Goal: Task Accomplishment & Management: Use online tool/utility

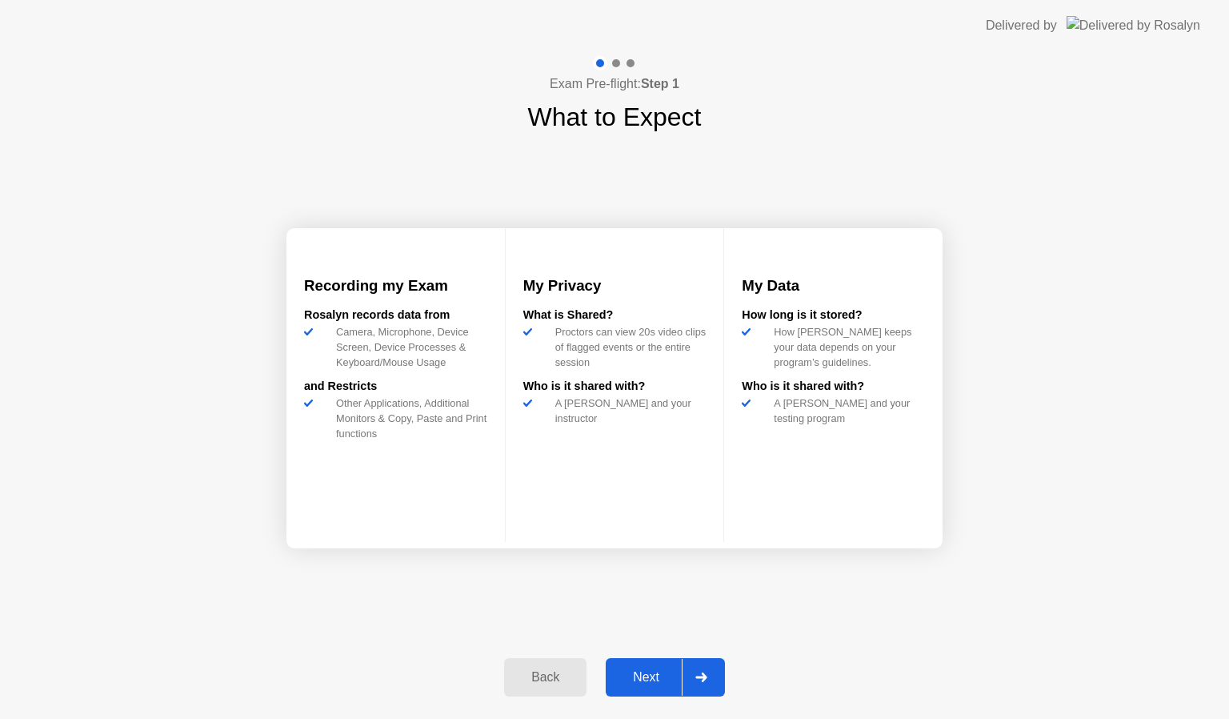
click at [656, 678] on div "Next" at bounding box center [646, 677] width 71 height 14
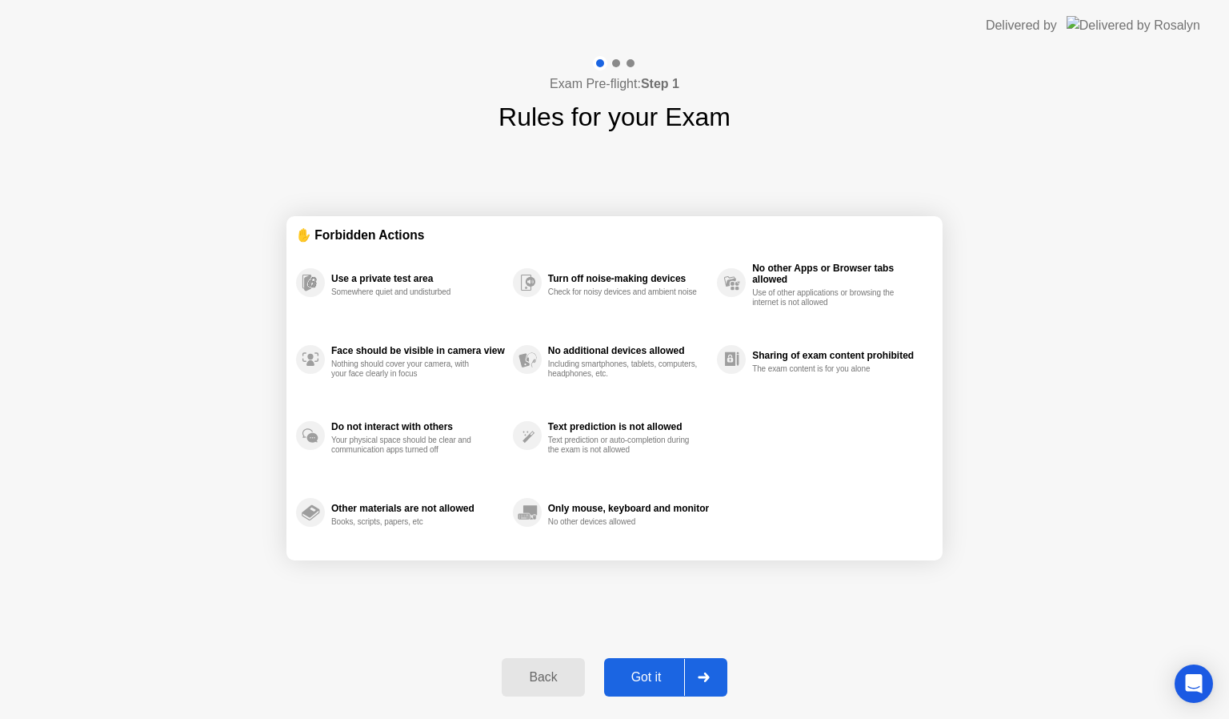
click at [646, 681] on div "Got it" at bounding box center [646, 677] width 75 height 14
select select "**********"
select select "*******"
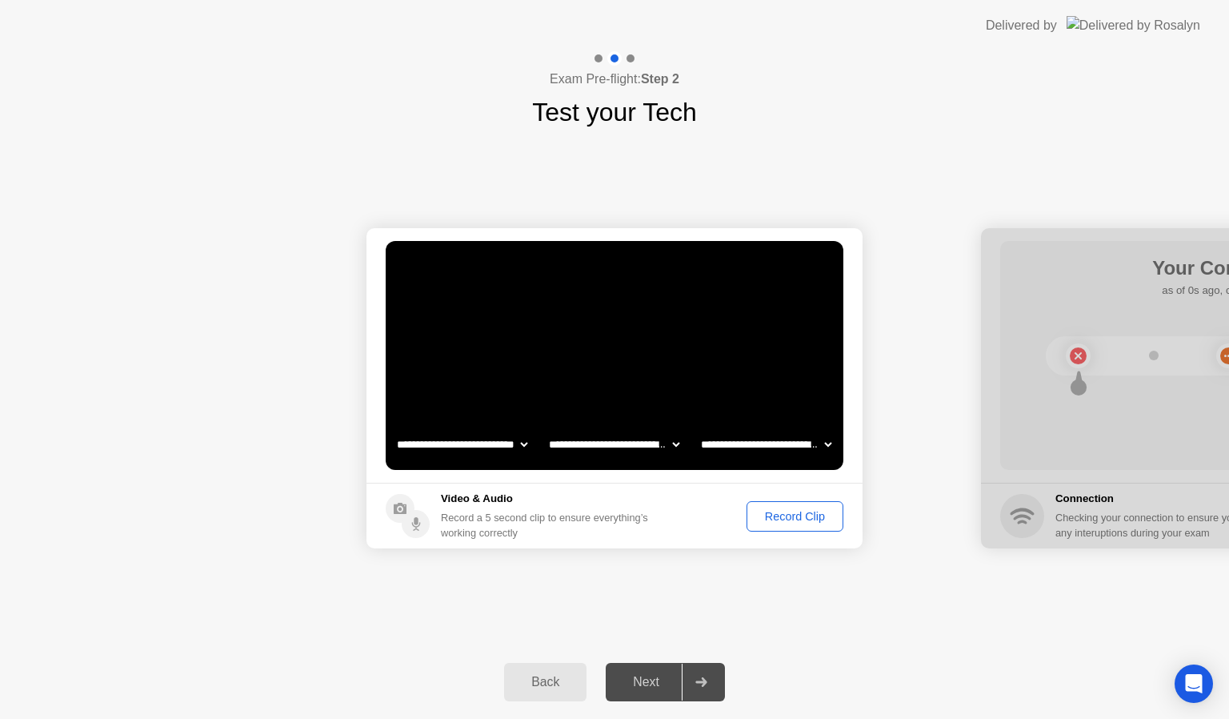
click at [791, 510] on div "Record Clip" at bounding box center [795, 516] width 86 height 13
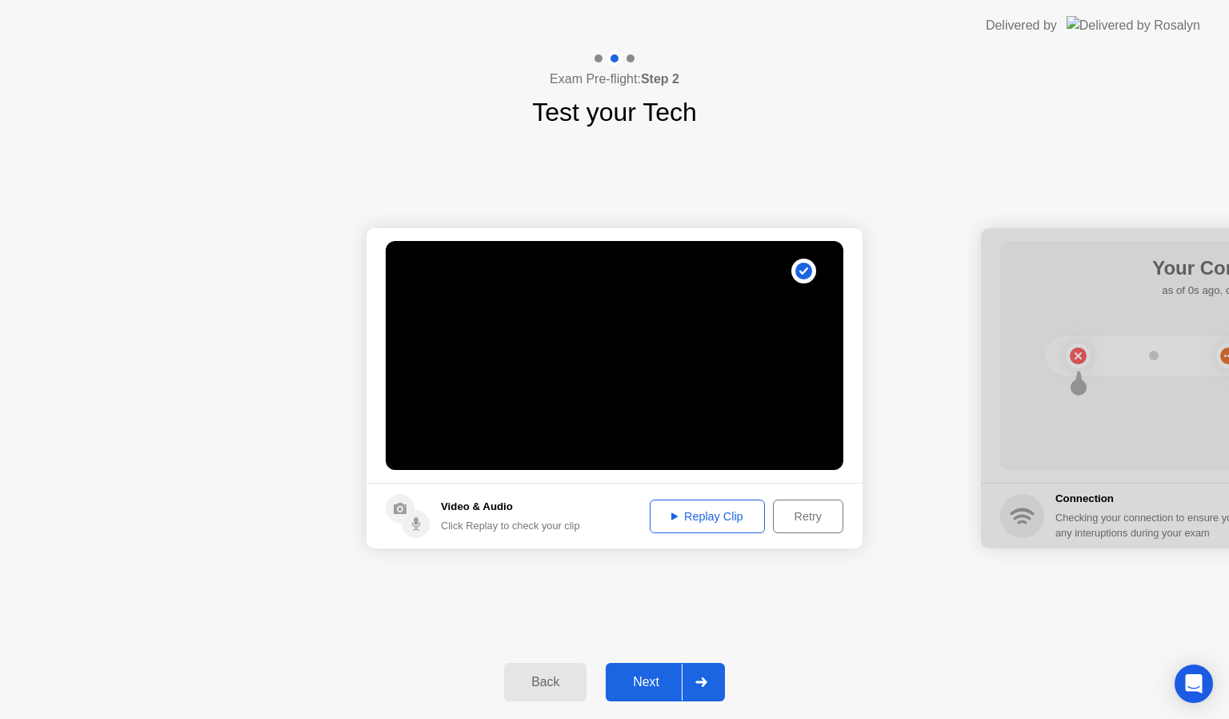
click at [653, 685] on div "Next" at bounding box center [646, 682] width 71 height 14
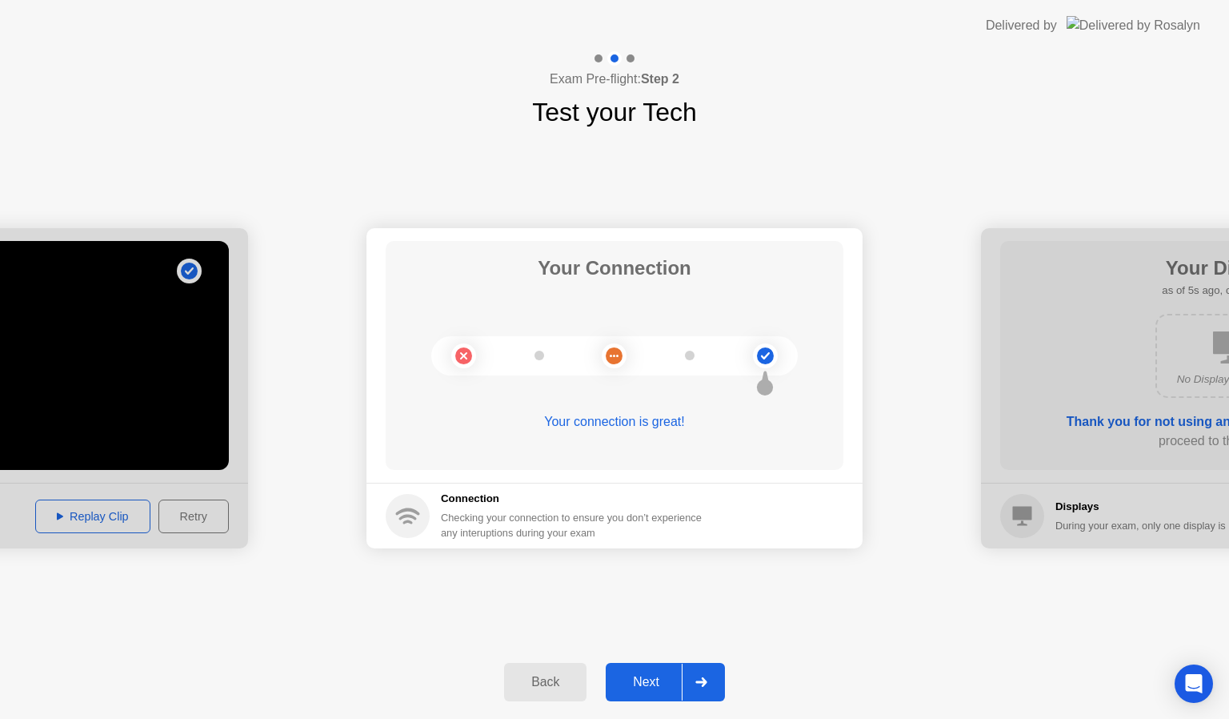
click at [672, 675] on div "Next" at bounding box center [646, 682] width 71 height 14
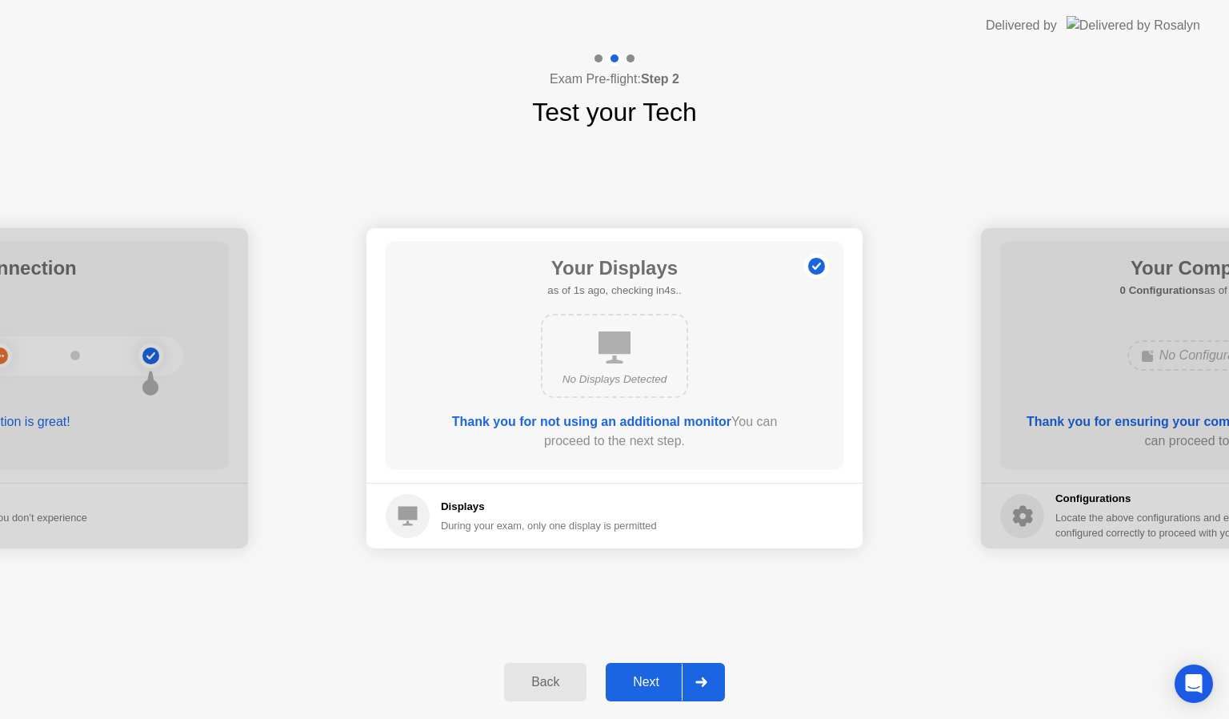
click at [672, 675] on div "Next" at bounding box center [646, 682] width 71 height 14
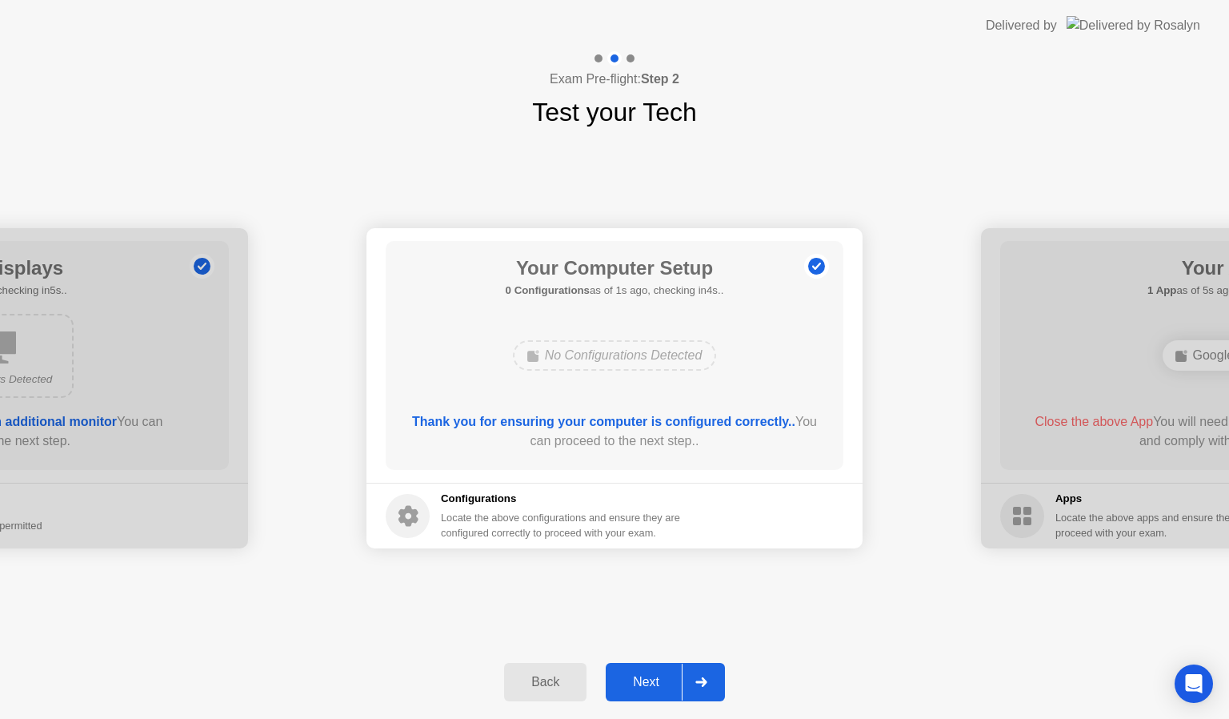
click at [672, 675] on div "Next" at bounding box center [646, 682] width 71 height 14
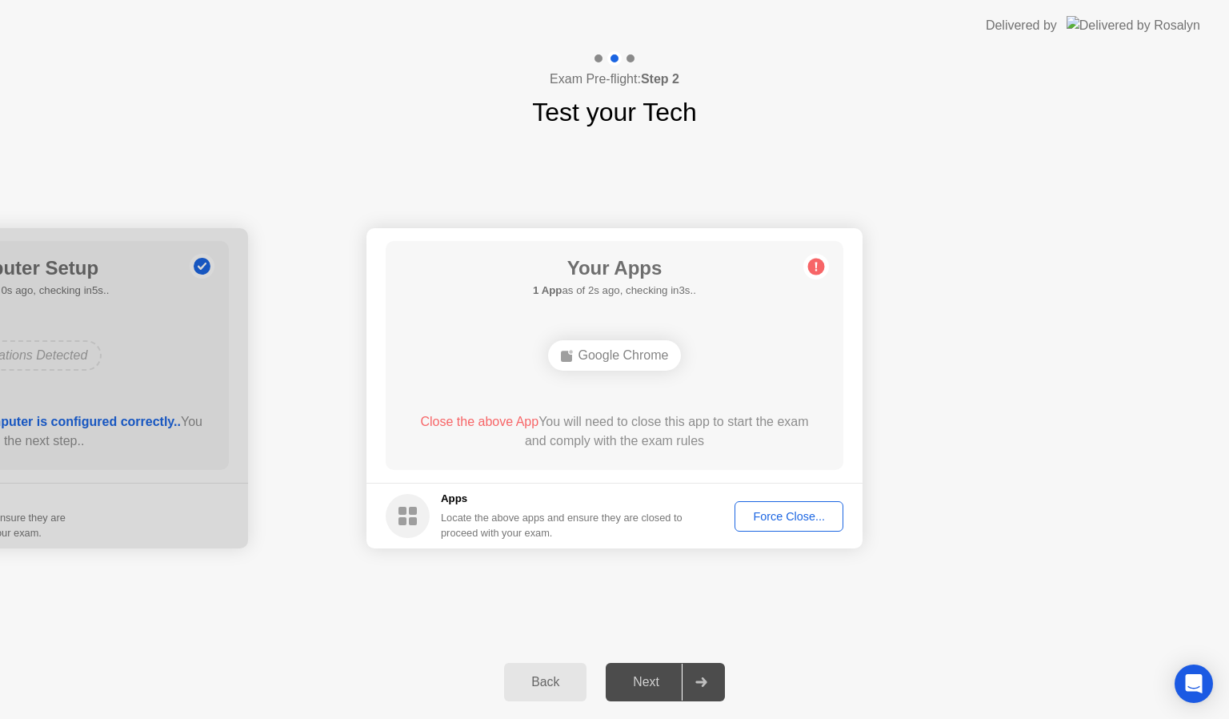
click at [797, 510] on div "Force Close..." at bounding box center [789, 516] width 98 height 13
click at [661, 675] on div "Next" at bounding box center [646, 682] width 71 height 14
click at [632, 689] on div "Next" at bounding box center [646, 682] width 71 height 14
click at [698, 688] on div at bounding box center [701, 681] width 38 height 37
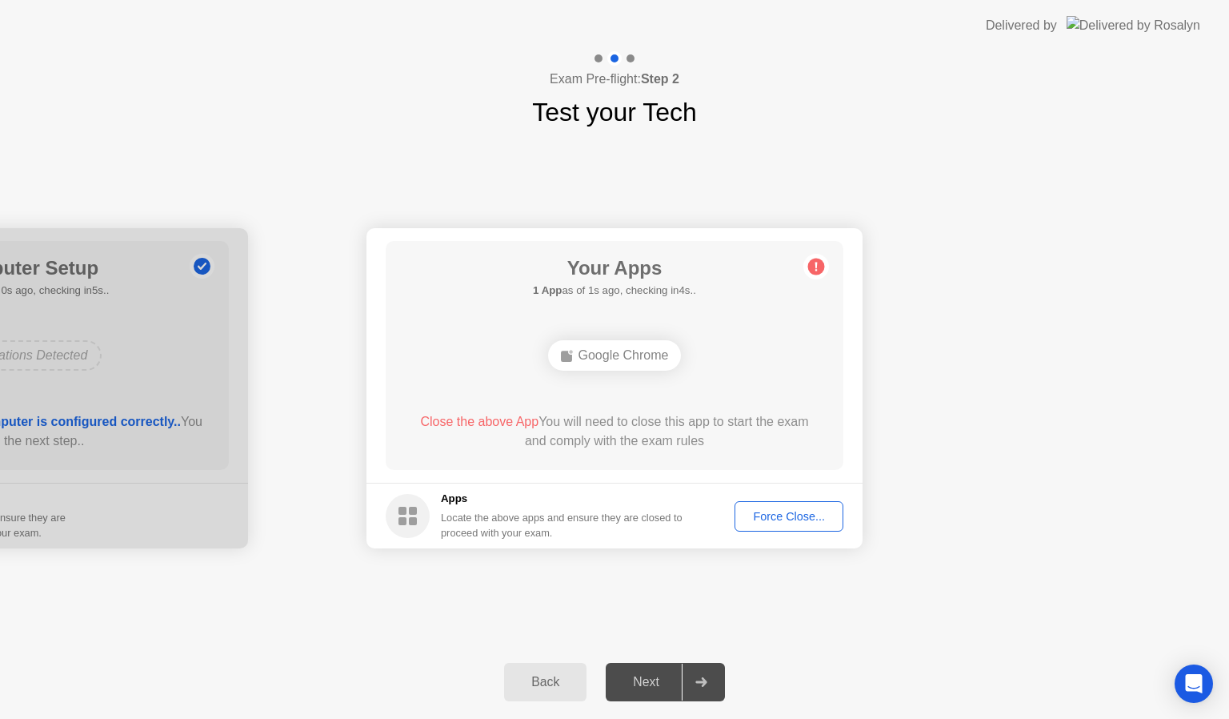
click at [820, 267] on circle at bounding box center [816, 267] width 17 height 17
click at [708, 676] on div at bounding box center [701, 681] width 38 height 37
click at [416, 519] on rect at bounding box center [413, 521] width 8 height 8
click at [571, 688] on div "Back" at bounding box center [545, 682] width 73 height 14
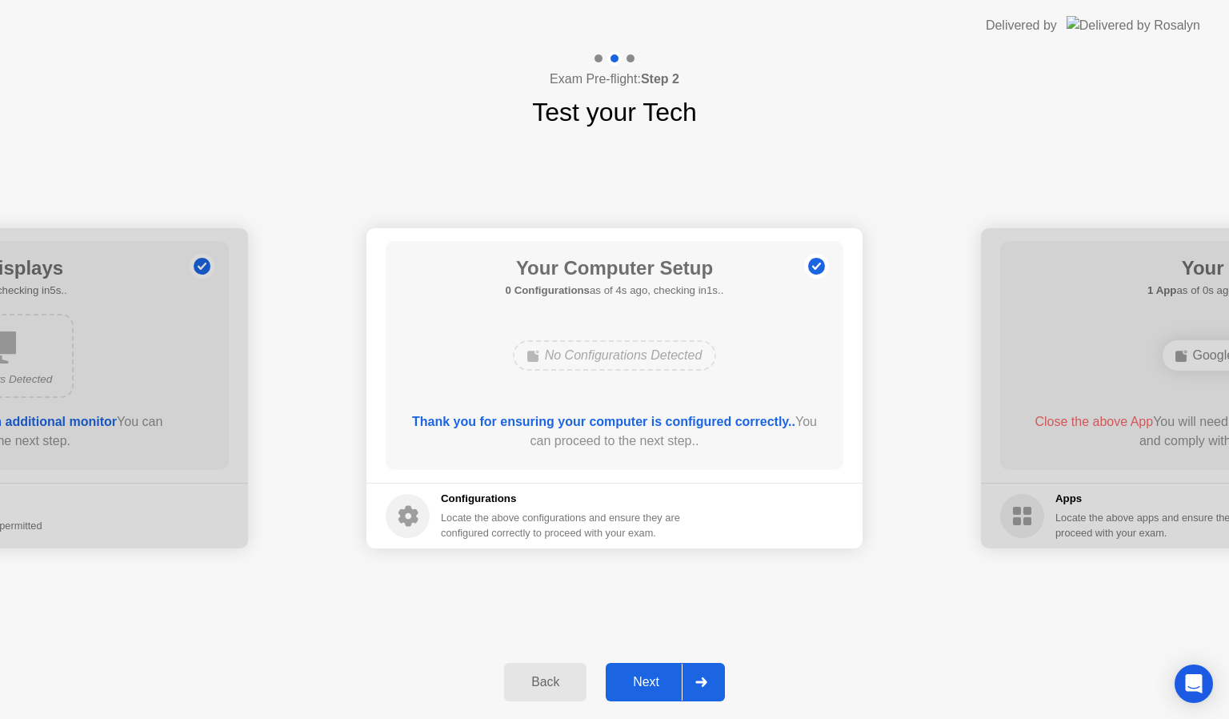
click at [647, 689] on div "Next" at bounding box center [646, 682] width 71 height 14
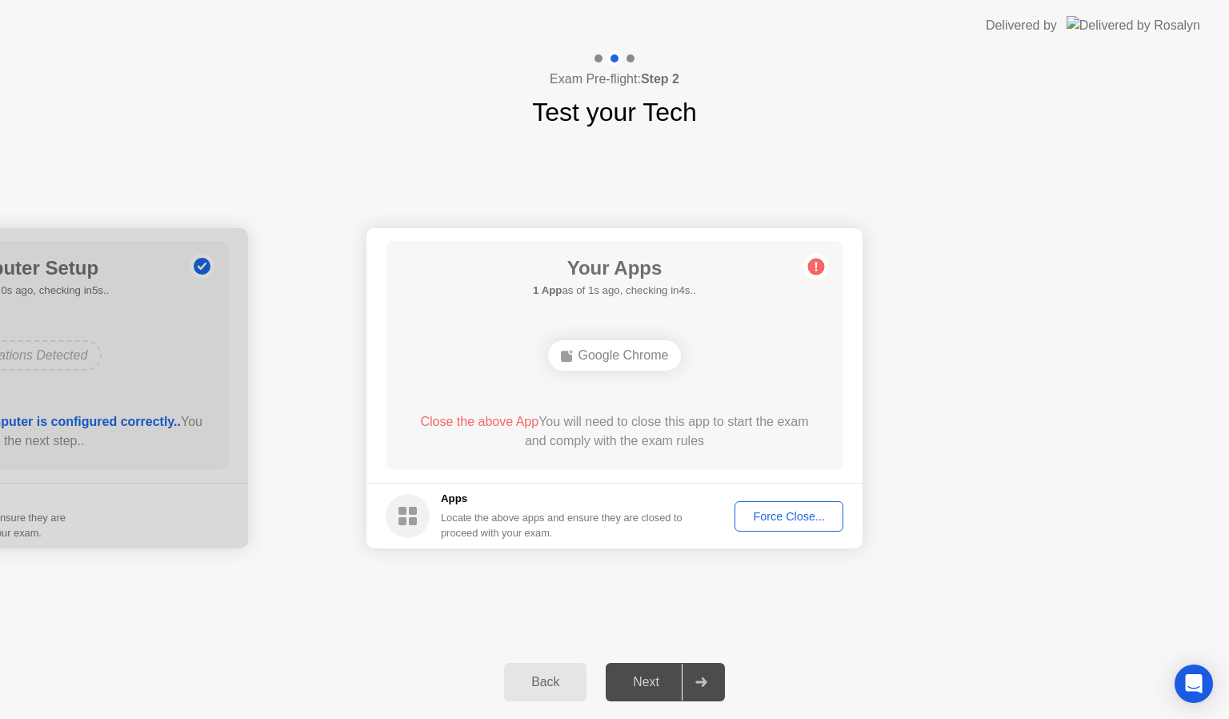
click at [647, 689] on div "Next" at bounding box center [646, 682] width 71 height 14
click at [483, 423] on span "Close the above App" at bounding box center [479, 422] width 118 height 14
click at [818, 259] on circle at bounding box center [816, 267] width 17 height 17
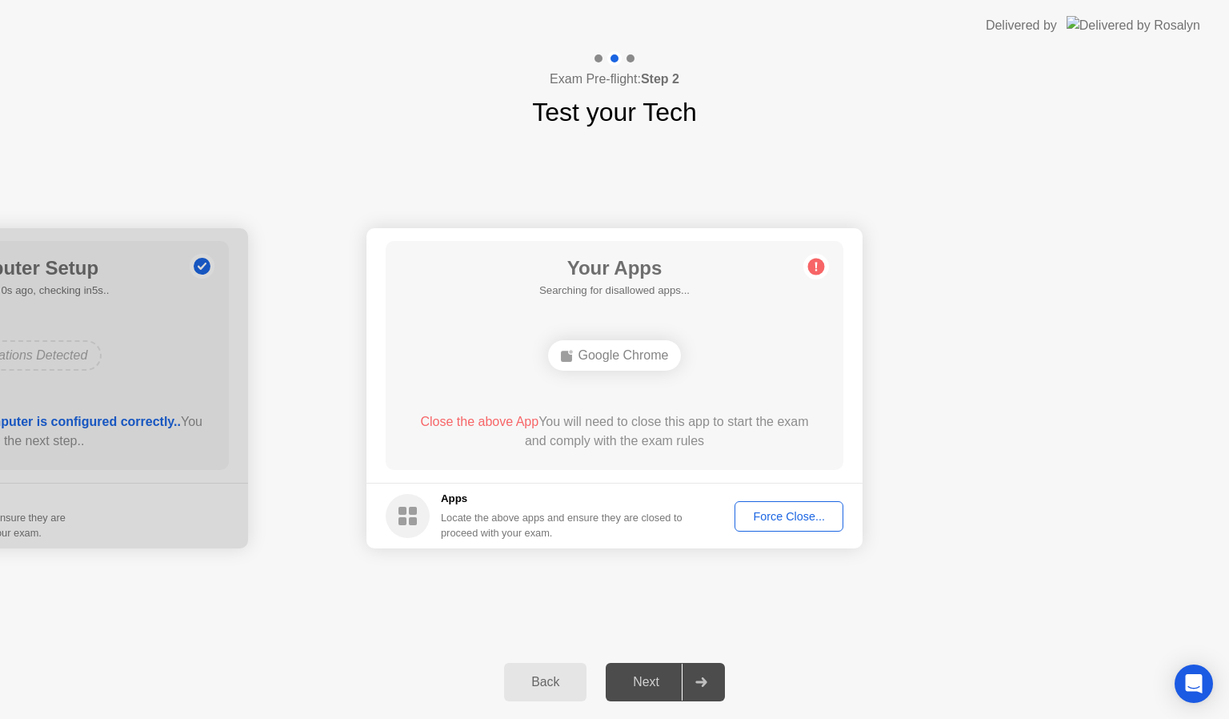
click at [1165, 26] on img at bounding box center [1134, 25] width 134 height 18
click at [1124, 143] on div "**********" at bounding box center [614, 388] width 1229 height 514
click at [792, 510] on div "Force Close..." at bounding box center [789, 516] width 98 height 13
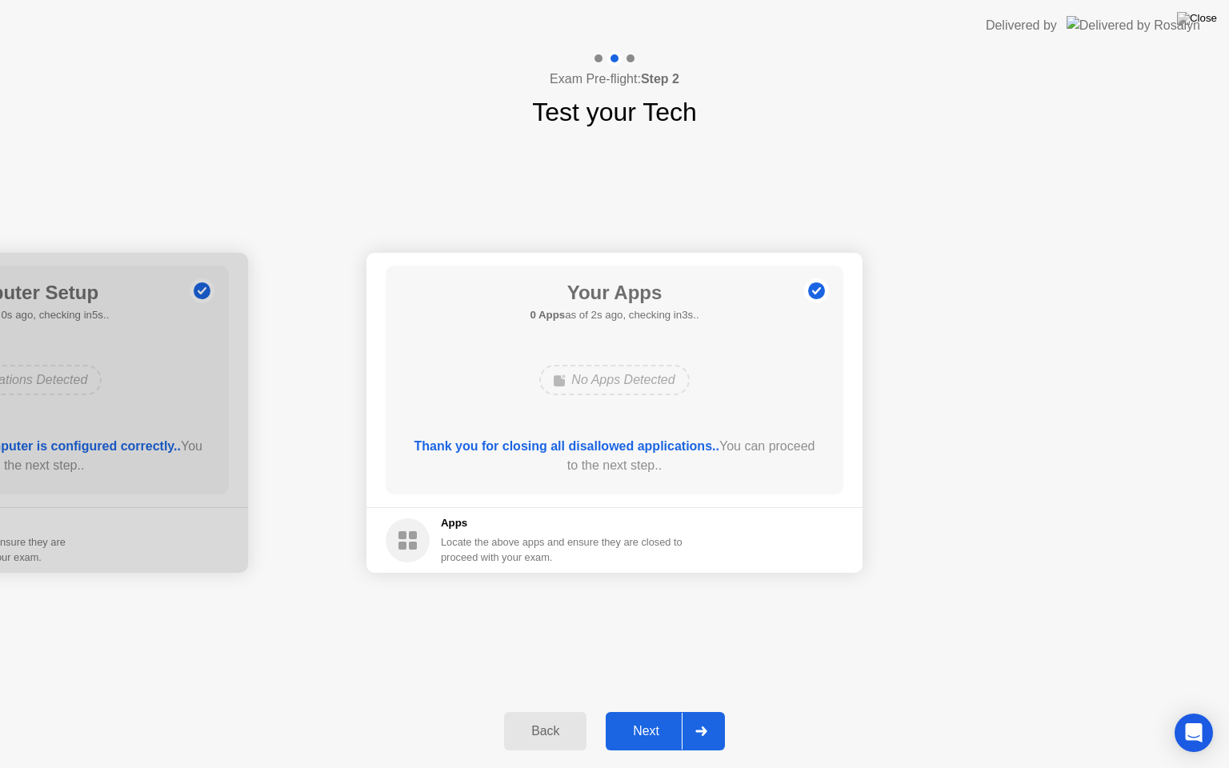
click at [553, 718] on button "Back" at bounding box center [545, 731] width 82 height 38
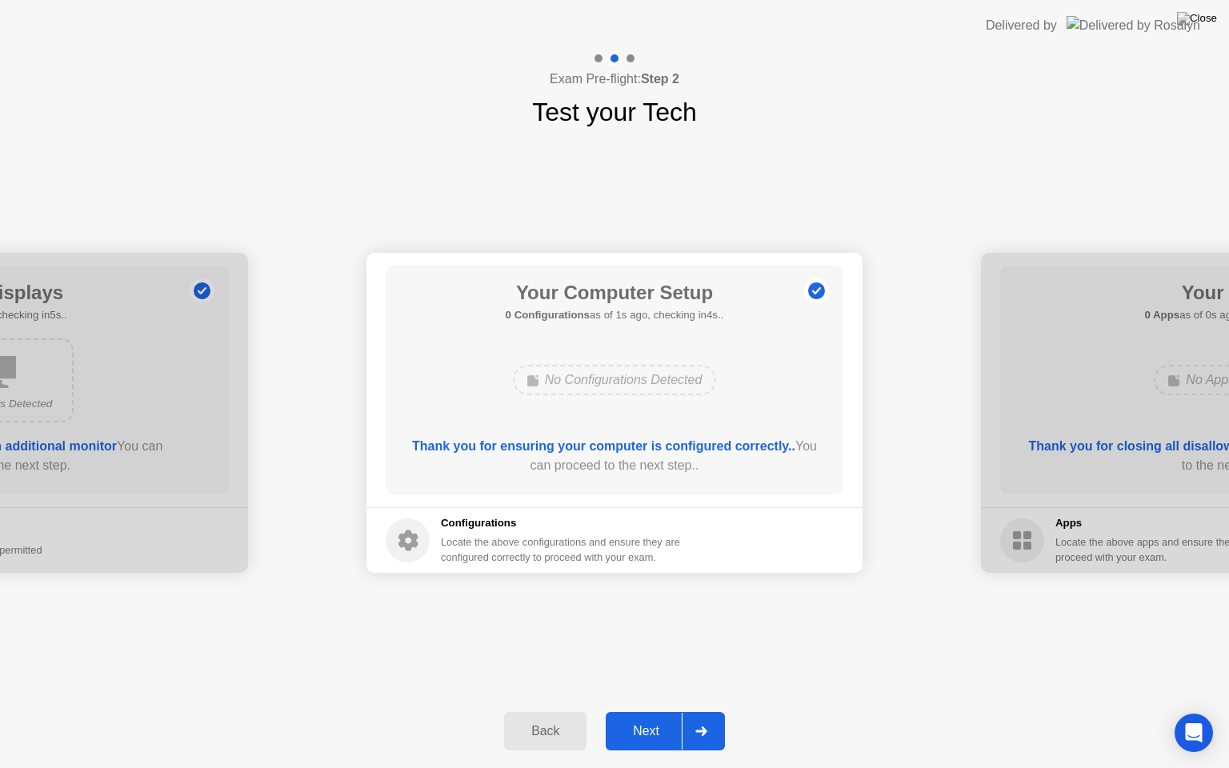
click at [551, 718] on div "Back" at bounding box center [545, 731] width 73 height 14
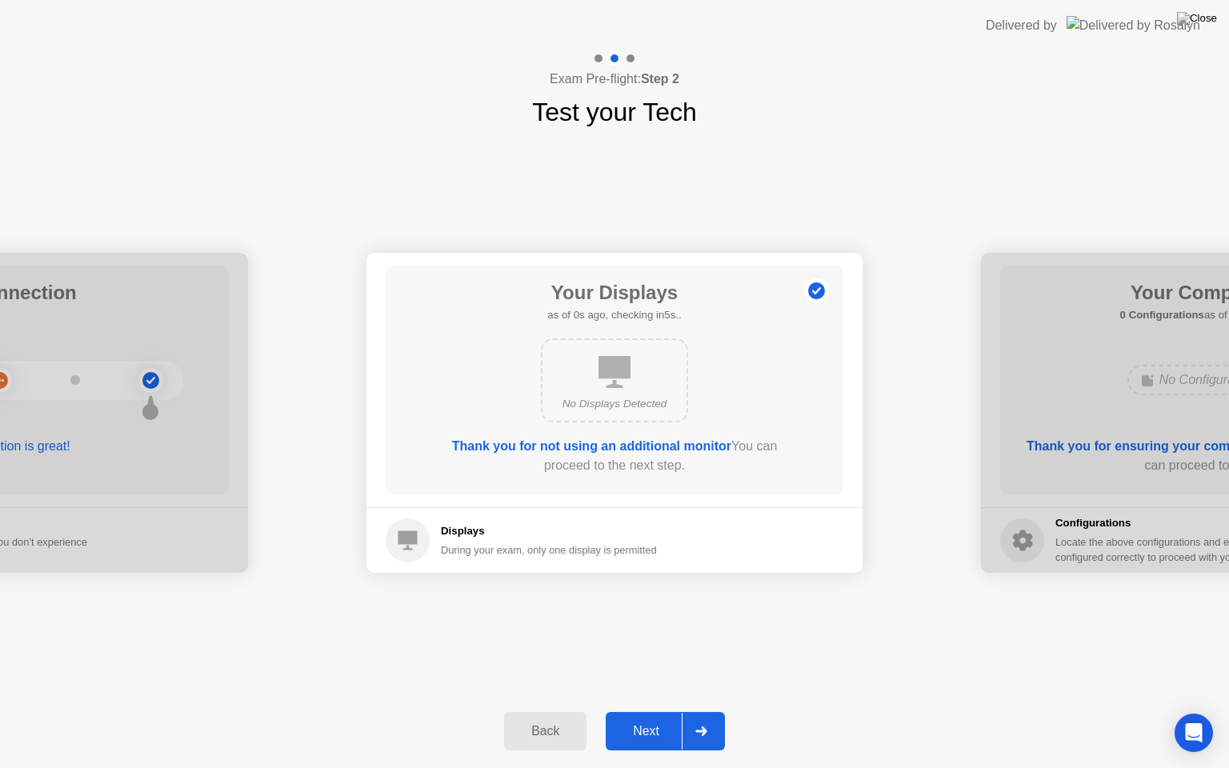
click at [551, 718] on div "Back" at bounding box center [545, 731] width 73 height 14
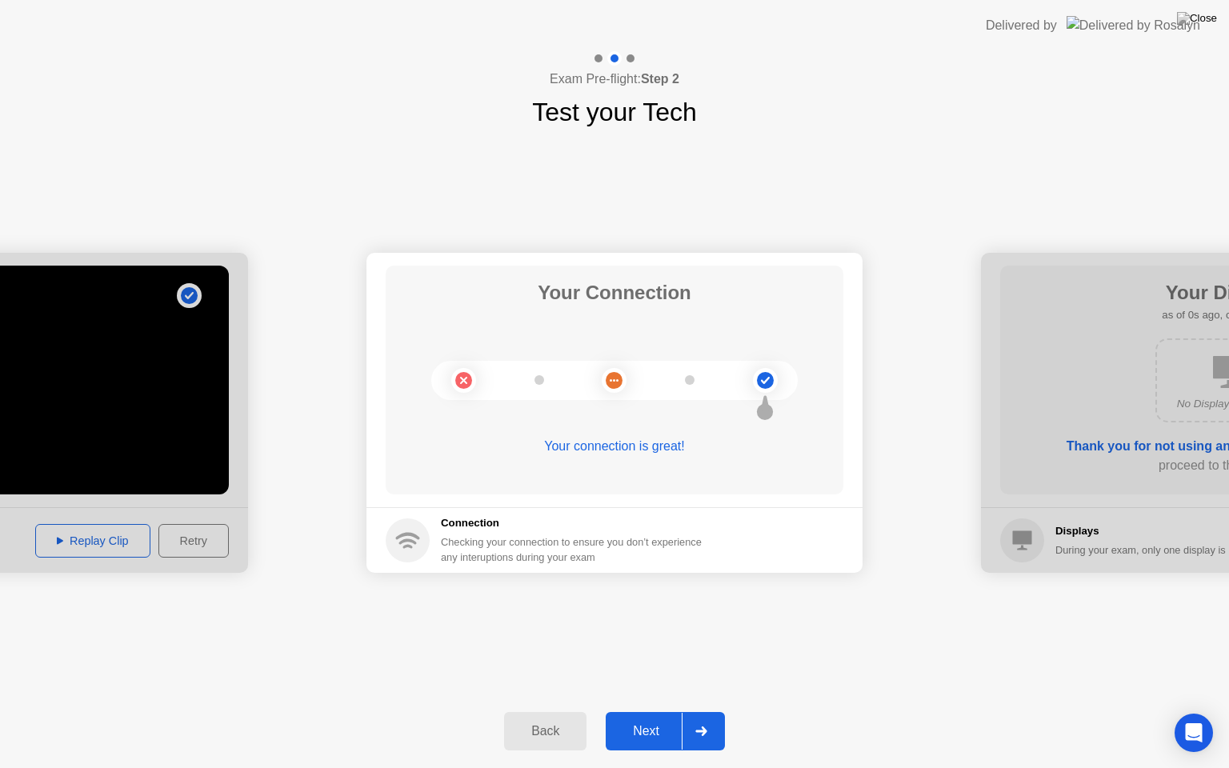
click at [551, 718] on div "Back" at bounding box center [545, 731] width 73 height 14
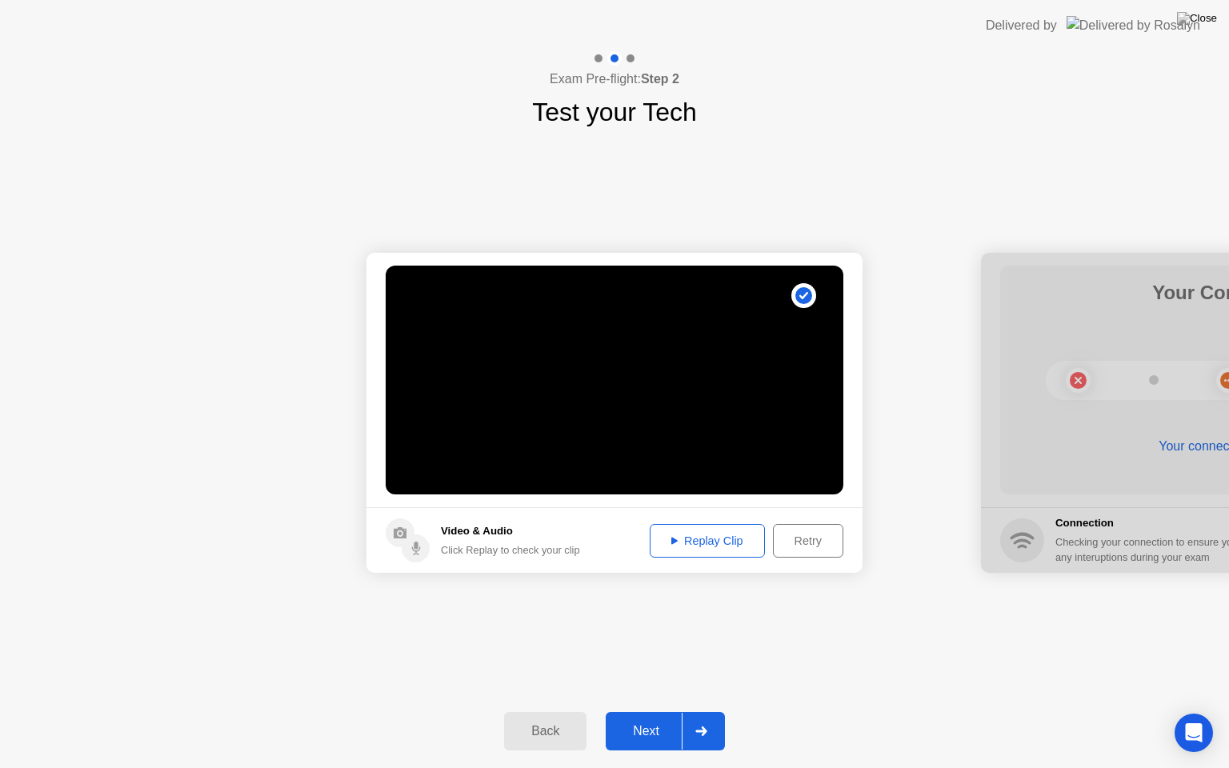
click at [551, 718] on div "Back" at bounding box center [545, 731] width 73 height 14
